Goal: Task Accomplishment & Management: Manage account settings

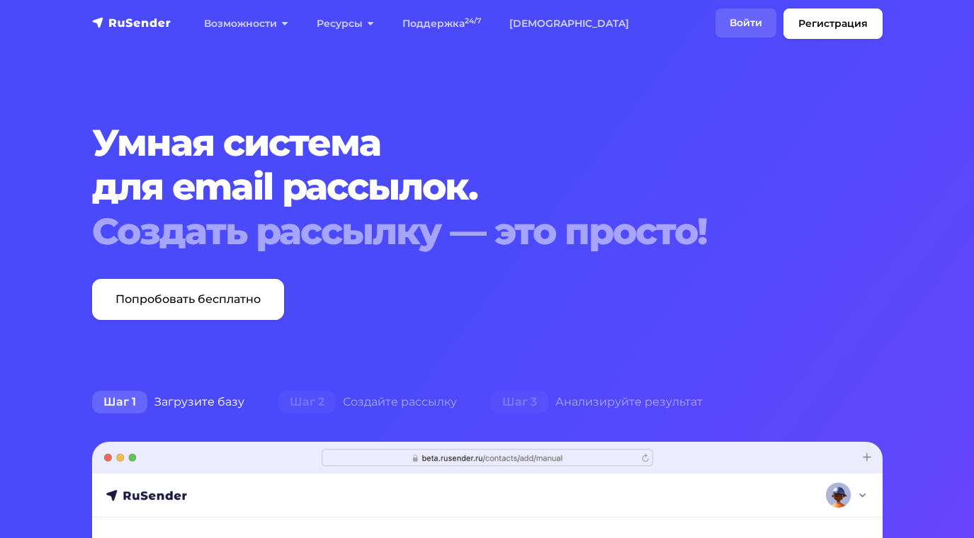
click at [736, 22] on link "Войти" at bounding box center [745, 23] width 61 height 29
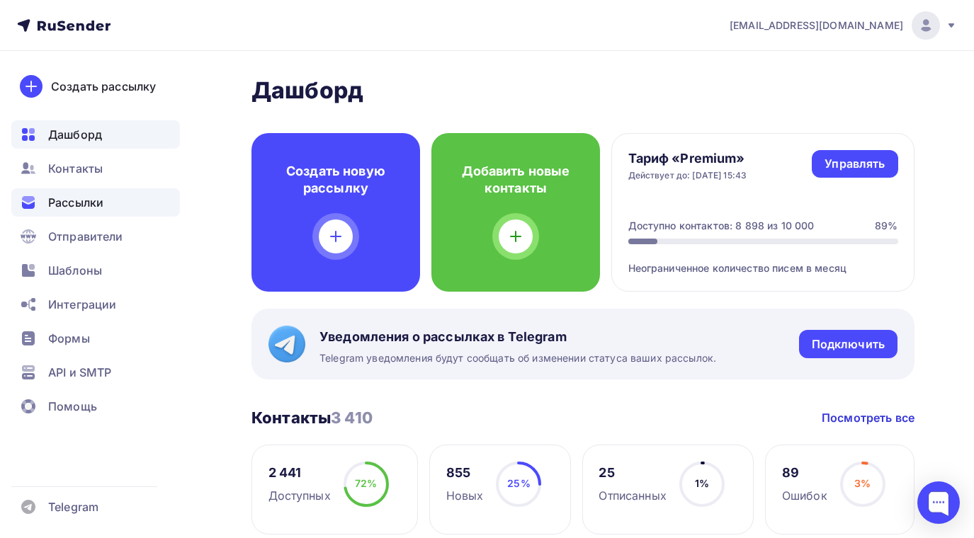
click at [92, 202] on span "Рассылки" at bounding box center [75, 202] width 55 height 17
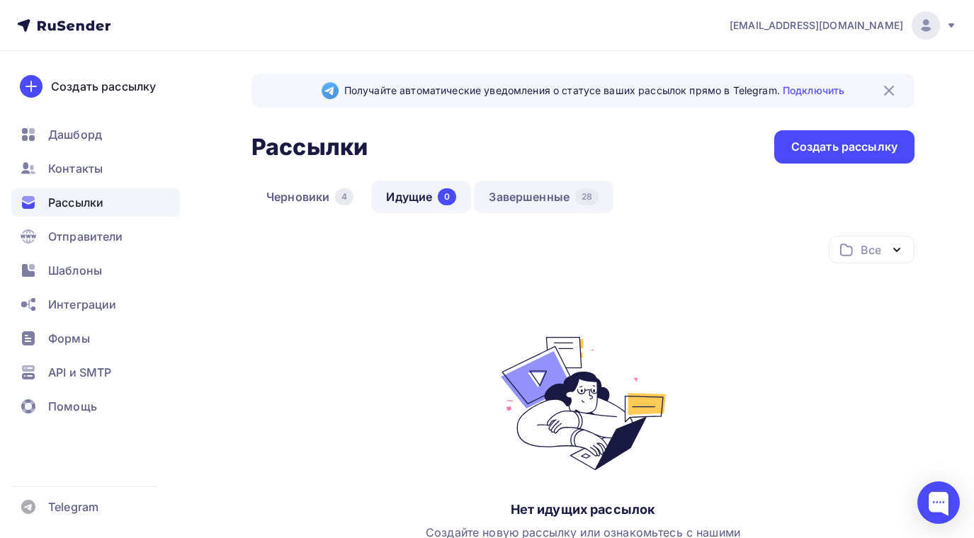
click at [533, 198] on link "Завершенные 28" at bounding box center [544, 197] width 140 height 33
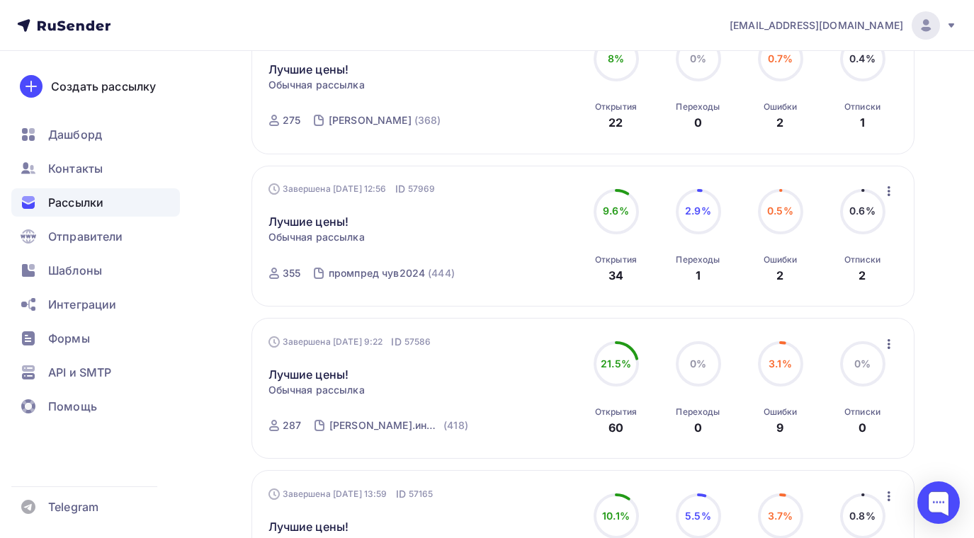
scroll to position [638, 0]
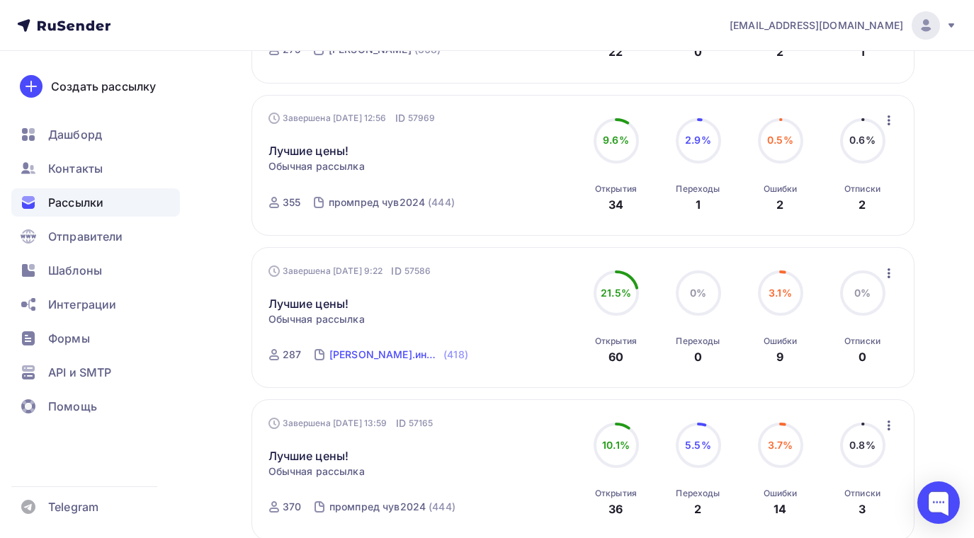
click at [358, 355] on div "марина мяг.инвентарь" at bounding box center [384, 355] width 111 height 14
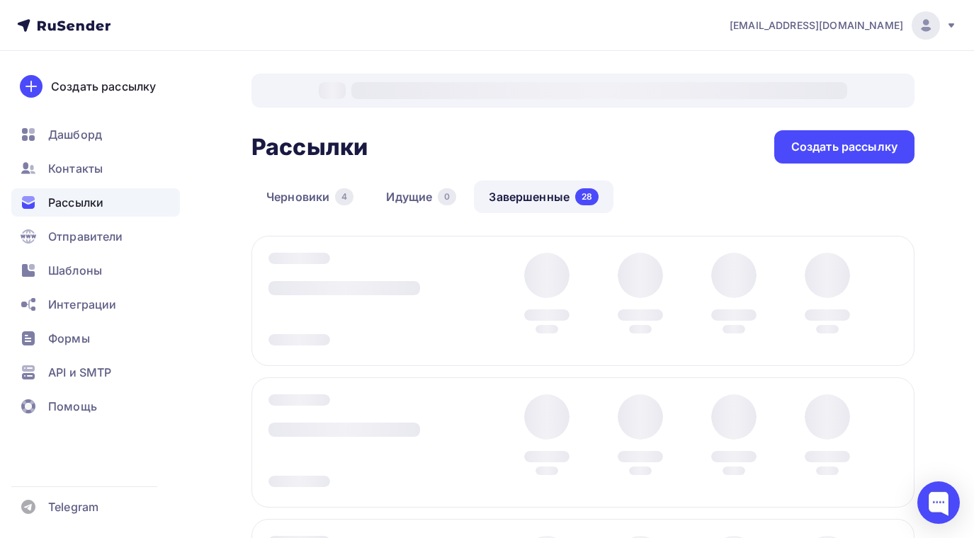
scroll to position [154, 0]
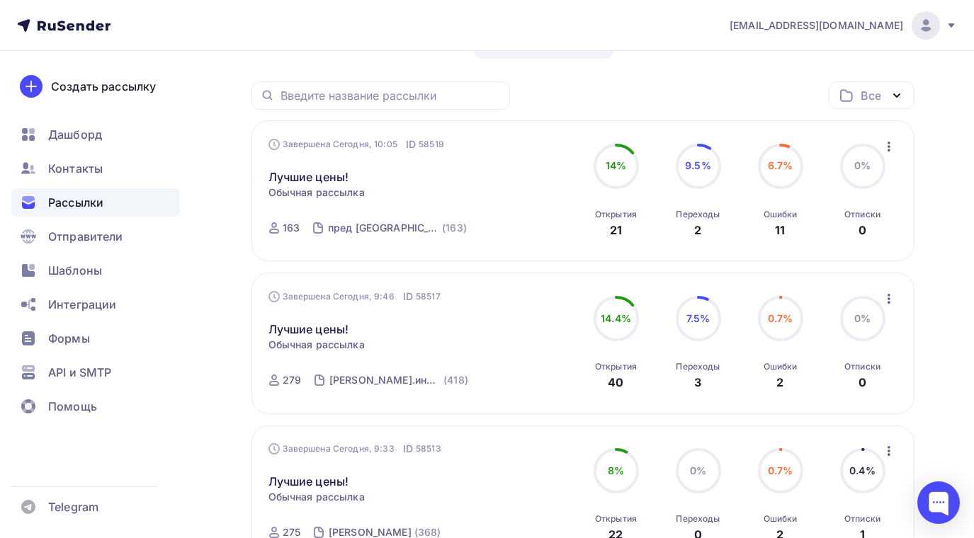
click at [886, 300] on icon "button" at bounding box center [889, 298] width 17 height 17
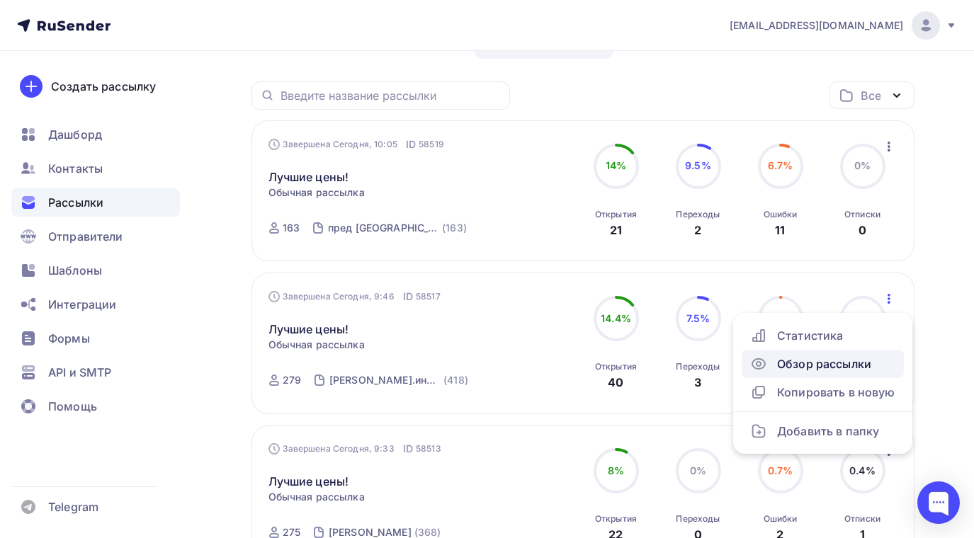
click at [851, 366] on div "Обзор рассылки" at bounding box center [822, 364] width 145 height 17
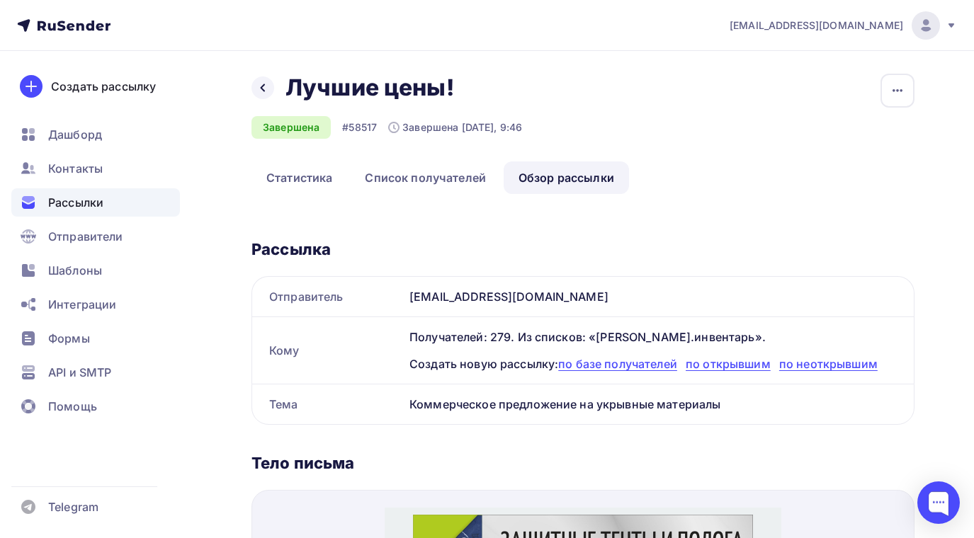
click at [74, 197] on span "Рассылки" at bounding box center [75, 202] width 55 height 17
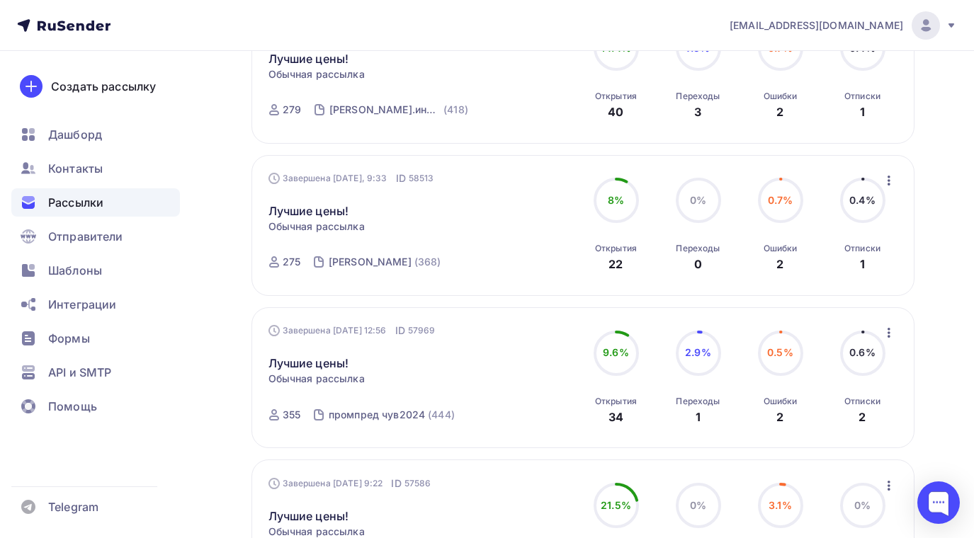
scroll to position [496, 0]
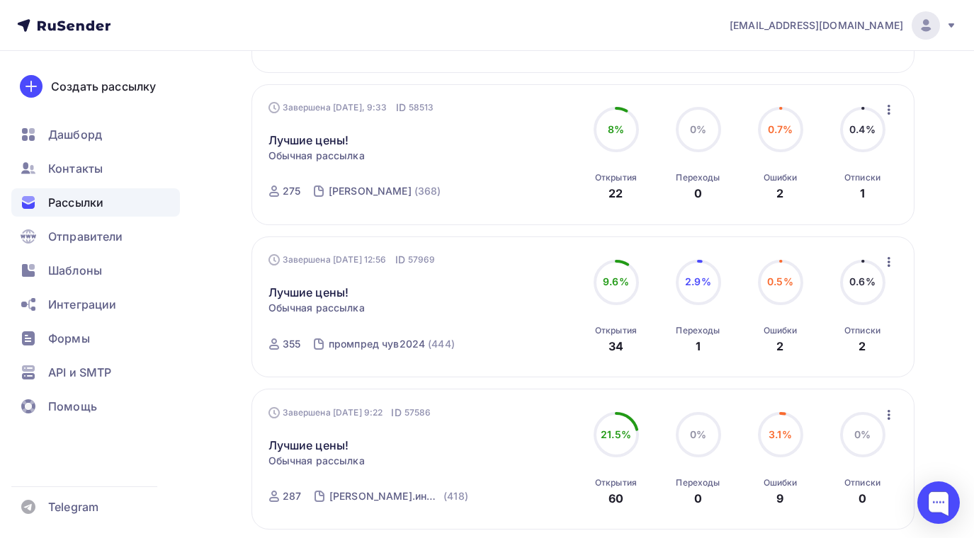
click at [885, 264] on icon "button" at bounding box center [889, 262] width 17 height 17
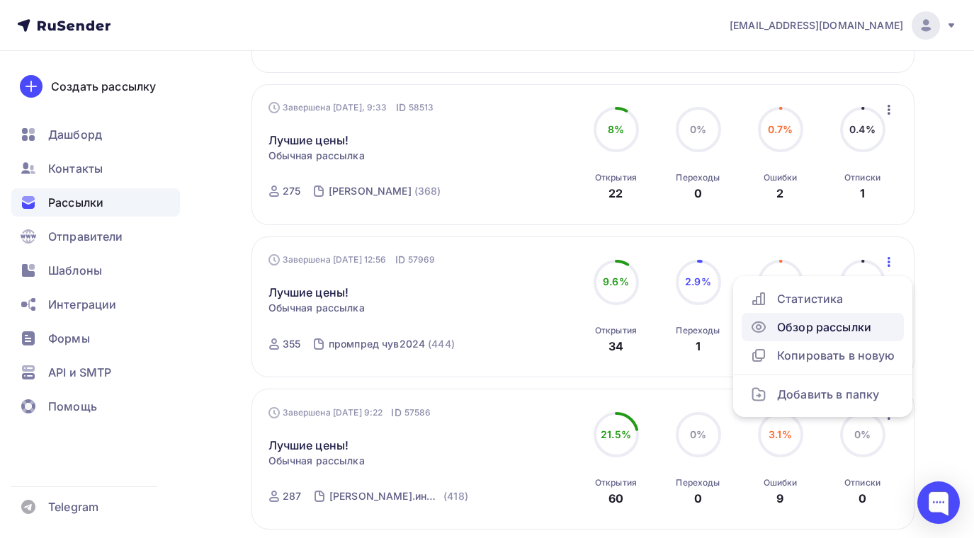
click at [854, 326] on div "Обзор рассылки" at bounding box center [822, 327] width 145 height 17
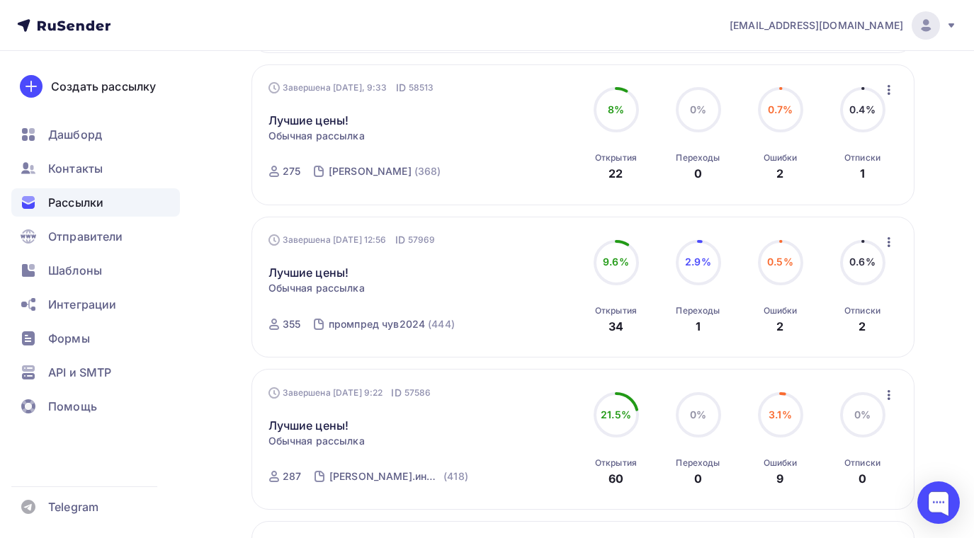
scroll to position [587, 0]
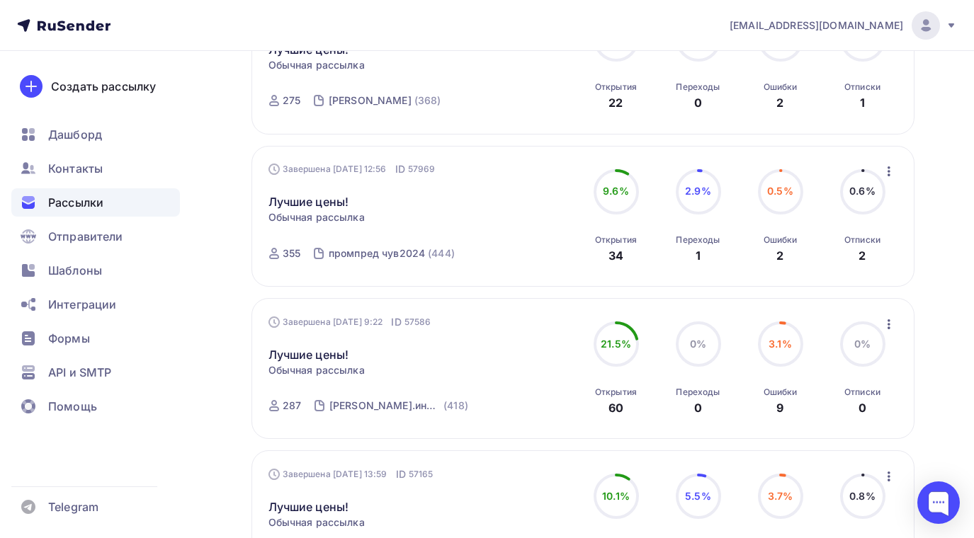
click at [888, 324] on icon "button" at bounding box center [889, 324] width 3 height 10
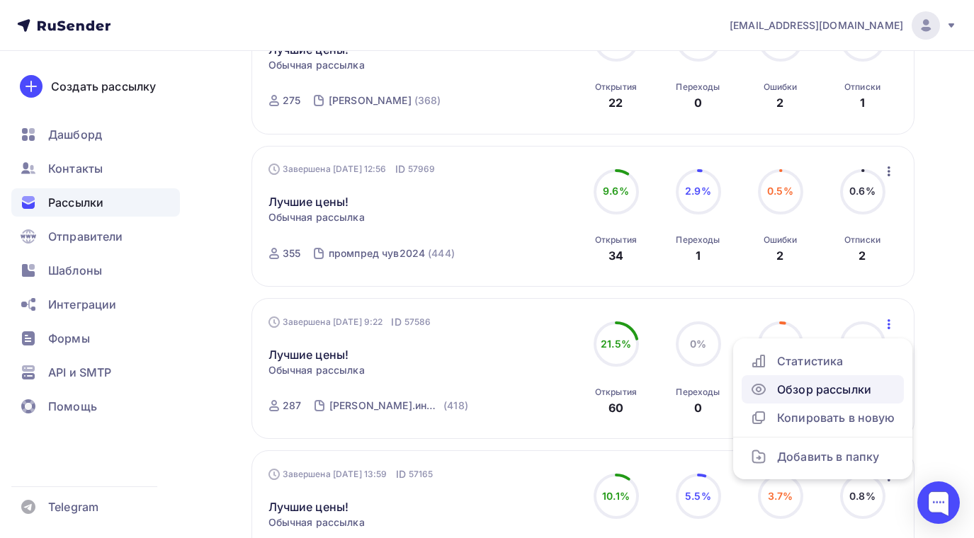
click at [816, 388] on div "Обзор рассылки" at bounding box center [822, 389] width 145 height 17
